Goal: Task Accomplishment & Management: Use online tool/utility

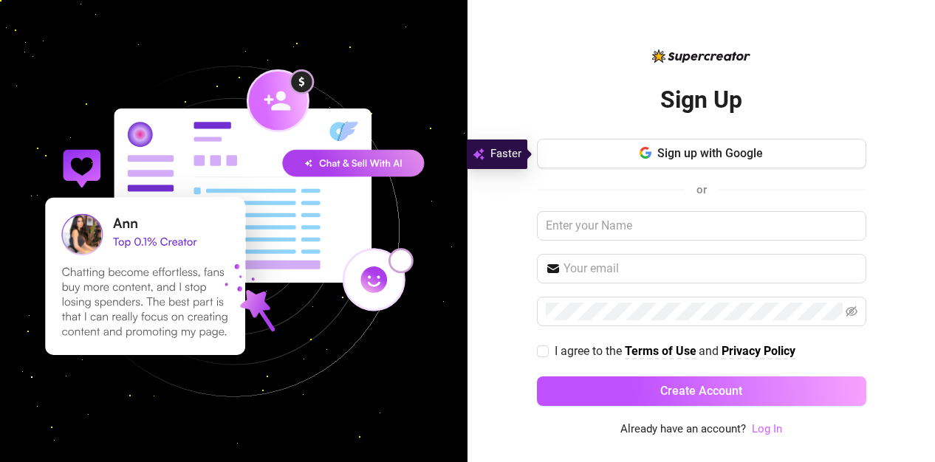
click at [766, 429] on link "Log In" at bounding box center [767, 428] width 30 height 13
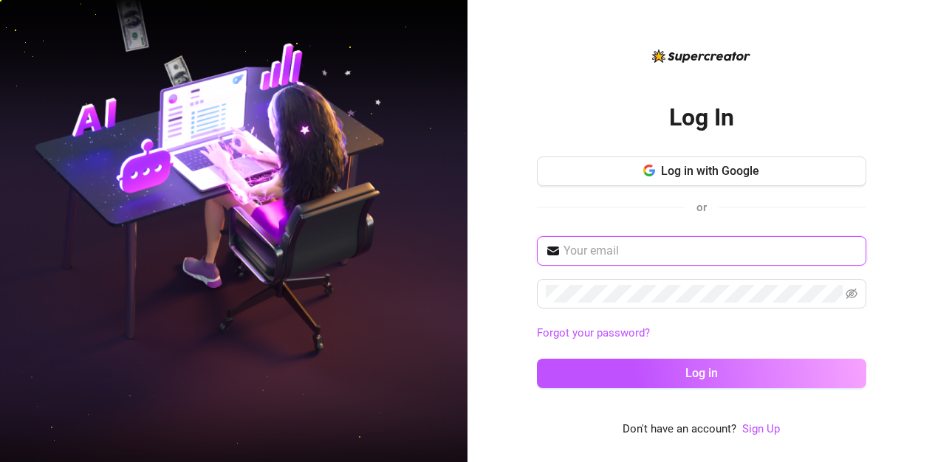
click at [650, 255] on input "text" at bounding box center [710, 251] width 294 height 18
click at [671, 252] on input "Dejajones39@gmaoil.com" at bounding box center [710, 251] width 294 height 18
click at [670, 252] on input "Dejajones39@gmaoil.com" at bounding box center [710, 251] width 294 height 18
click at [667, 251] on input "Dejajones39@gmaoil.com" at bounding box center [710, 251] width 294 height 18
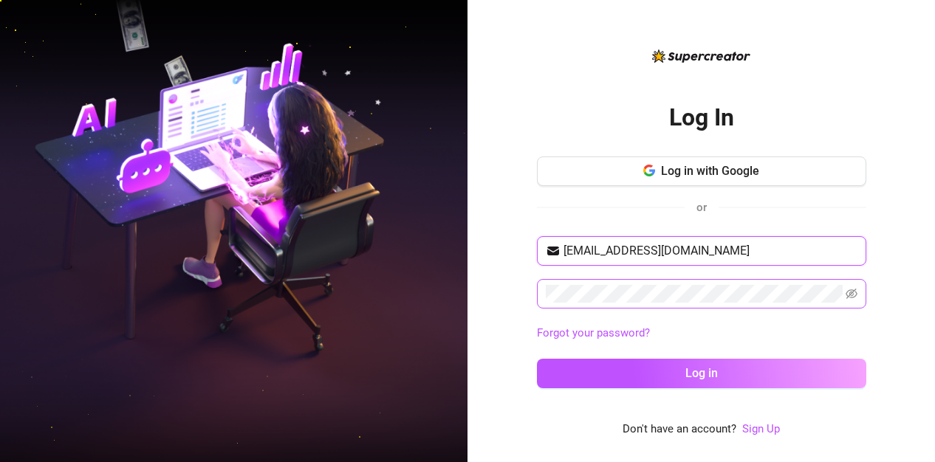
type input "Dejajones39@gmail.com"
click at [848, 297] on icon "eye-invisible" at bounding box center [851, 294] width 12 height 12
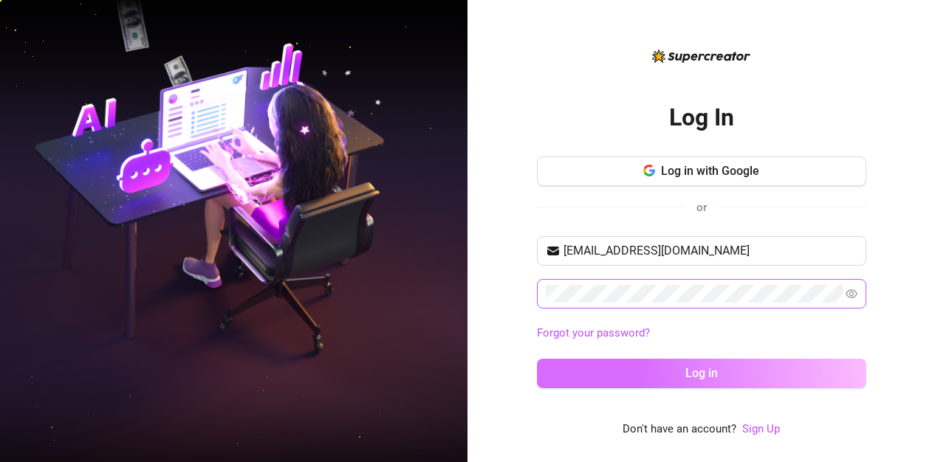
click at [650, 363] on button "Log in" at bounding box center [701, 374] width 329 height 30
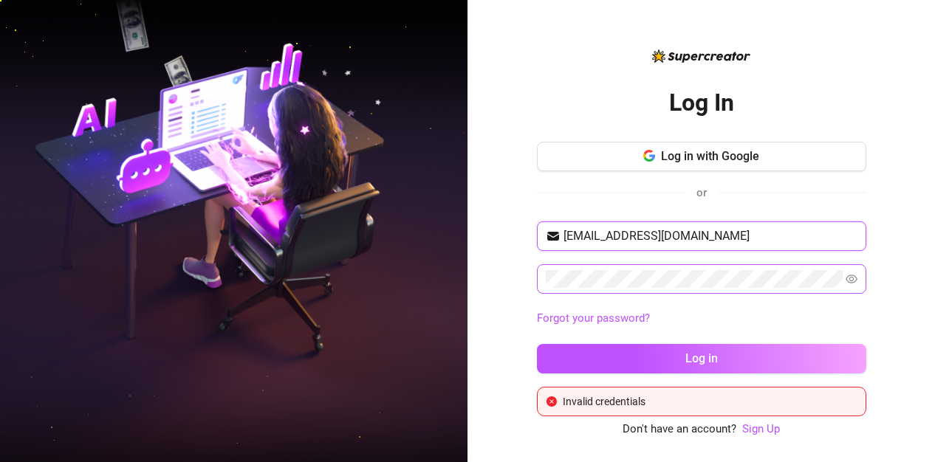
click at [696, 241] on input "Dejajones39@gmail.com" at bounding box center [710, 236] width 294 height 18
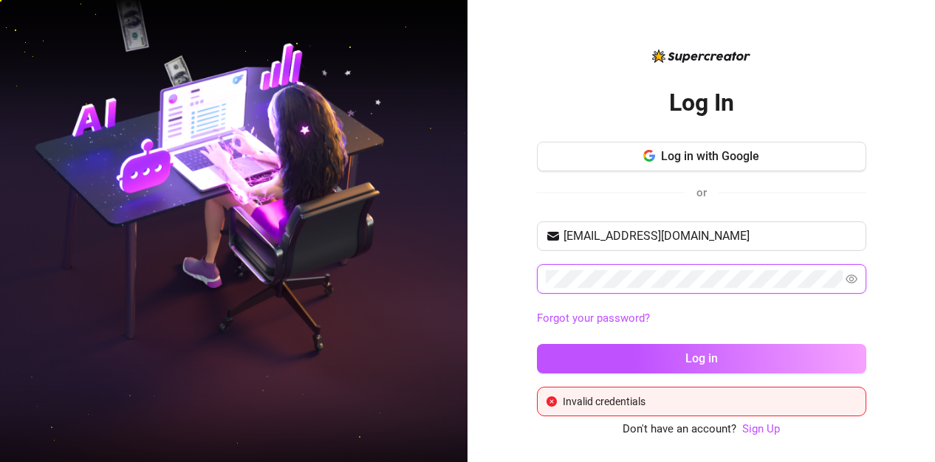
click at [526, 273] on div "Log In Log in with Google or Dejajones39@gmail.com Forgot your password? Log in…" at bounding box center [700, 231] width 467 height 462
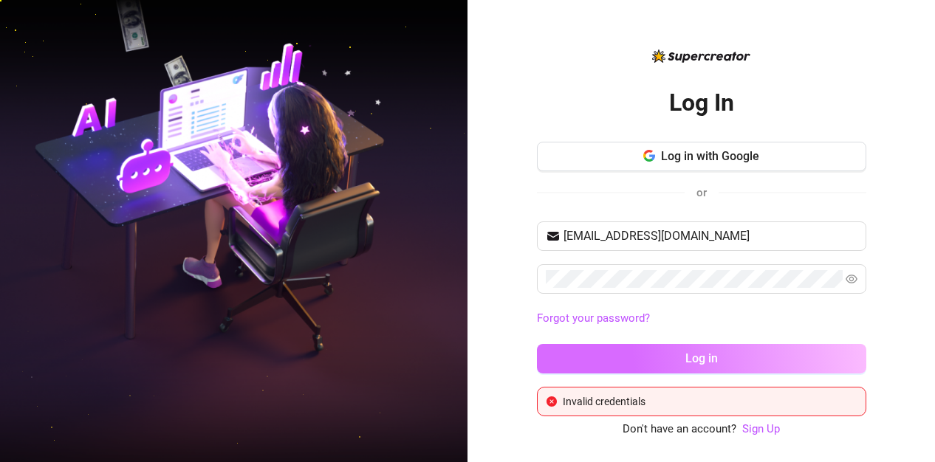
click at [656, 364] on button "Log in" at bounding box center [701, 359] width 329 height 30
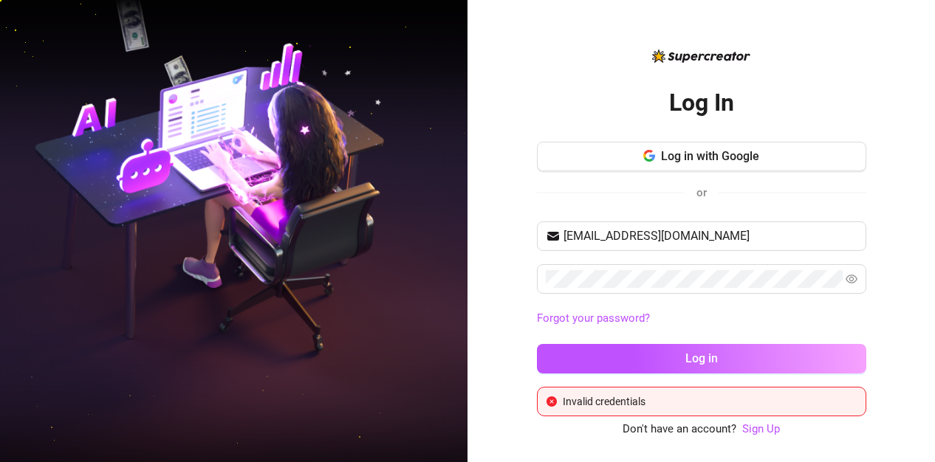
click at [727, 387] on div "Invalid credentials" at bounding box center [701, 402] width 329 height 30
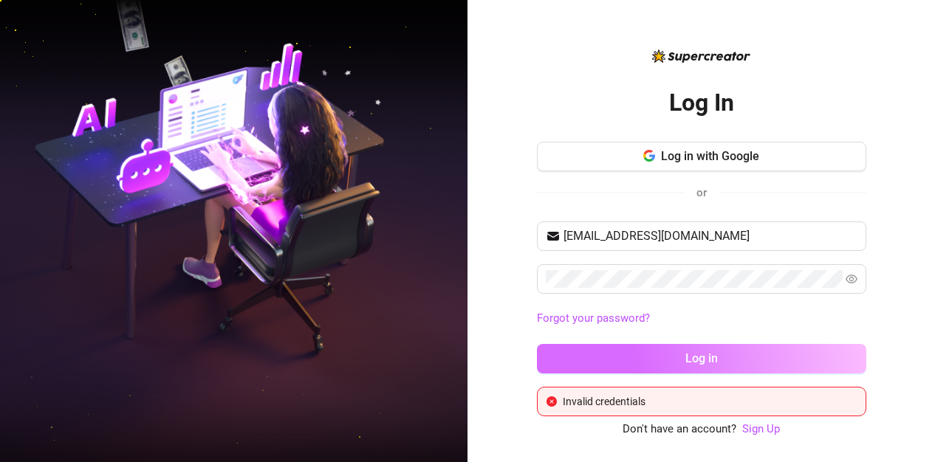
click at [760, 348] on button "Log in" at bounding box center [701, 359] width 329 height 30
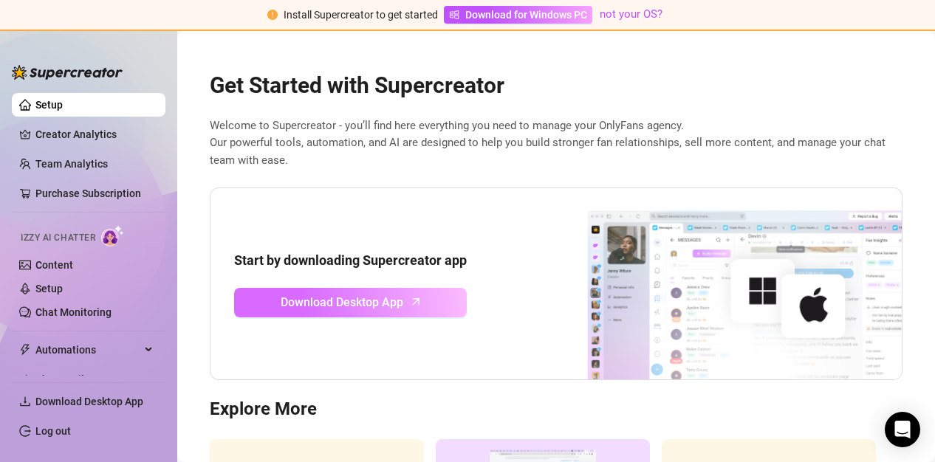
click at [374, 296] on span "Download Desktop App" at bounding box center [342, 302] width 123 height 18
